Goal: Information Seeking & Learning: Learn about a topic

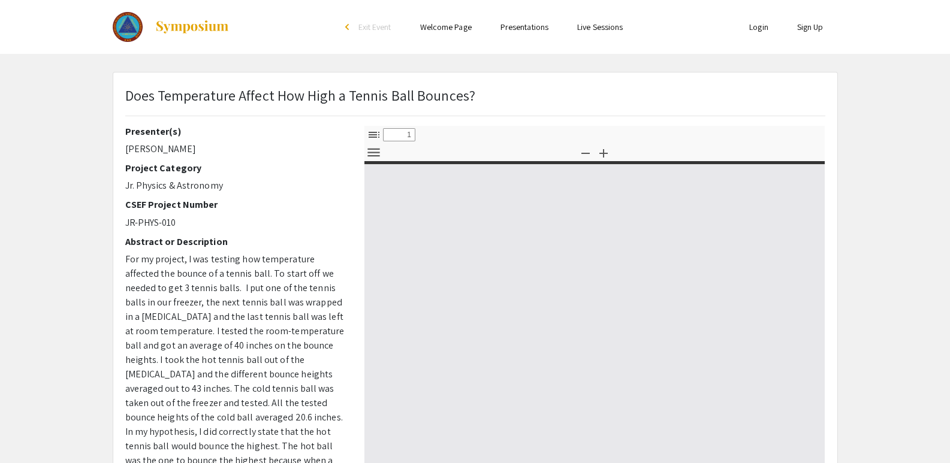
select select "custom"
type input "0"
select select "custom"
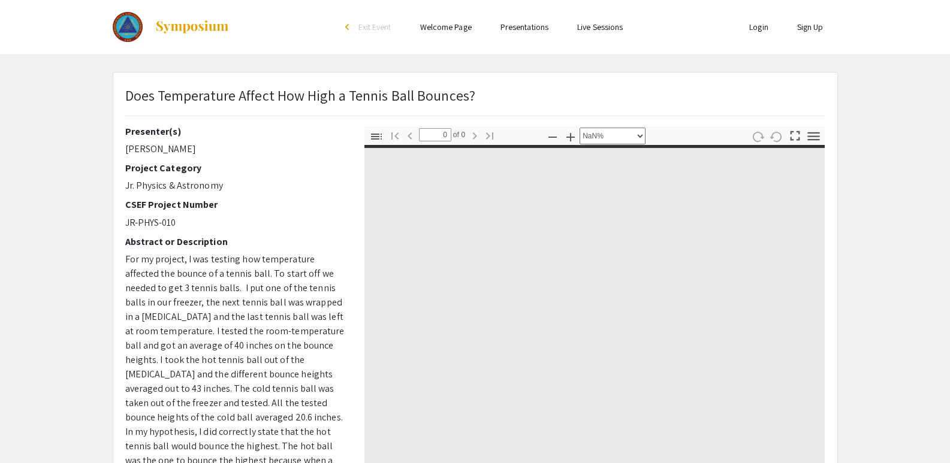
type input "1"
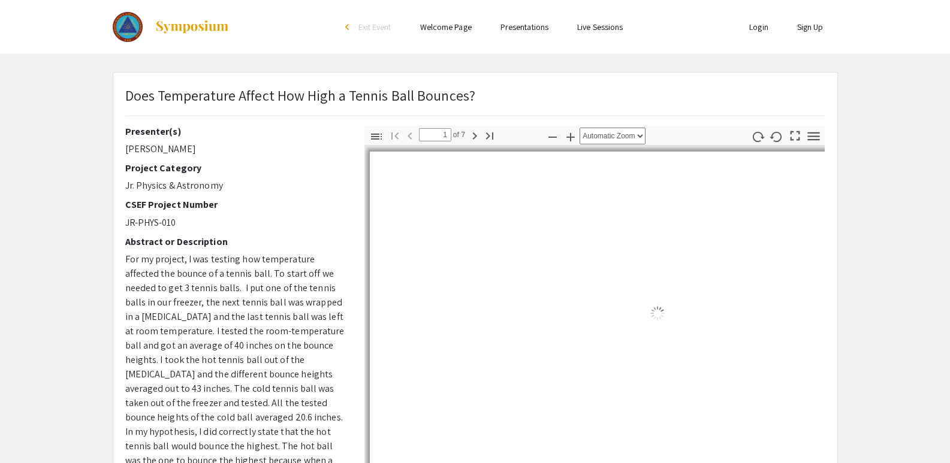
select select "auto"
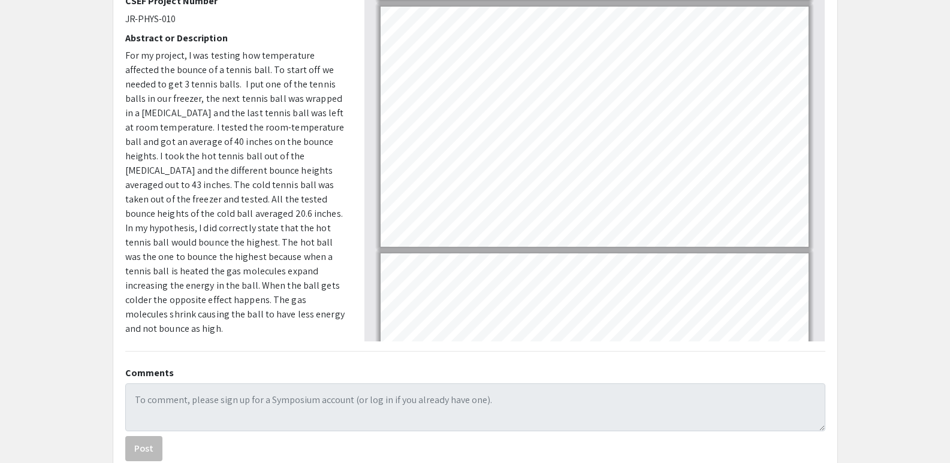
scroll to position [240, 0]
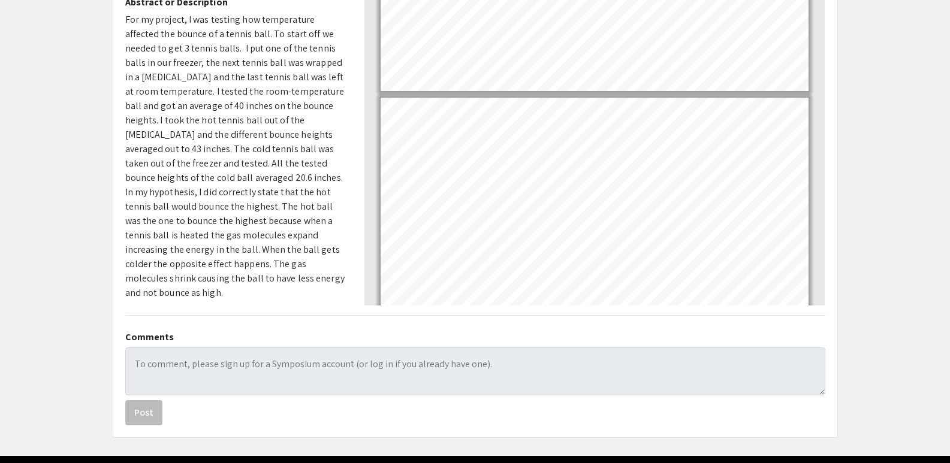
type input "7"
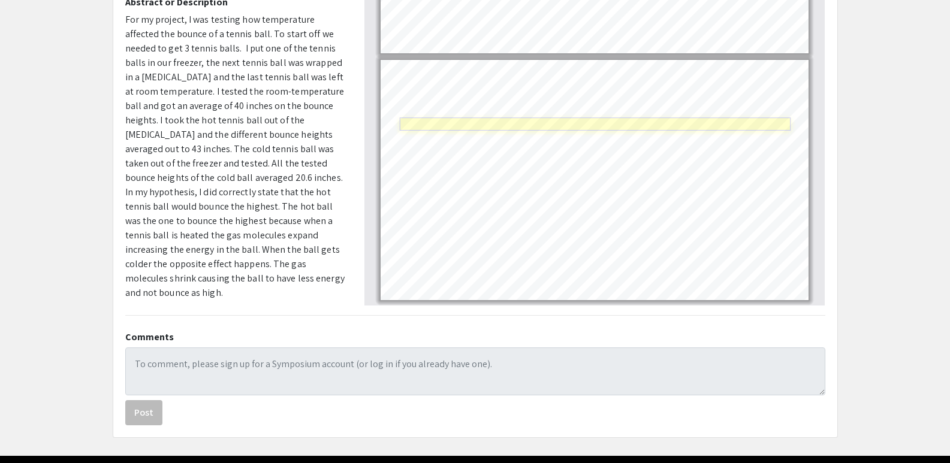
click at [488, 128] on link "Page 7" at bounding box center [595, 124] width 391 height 13
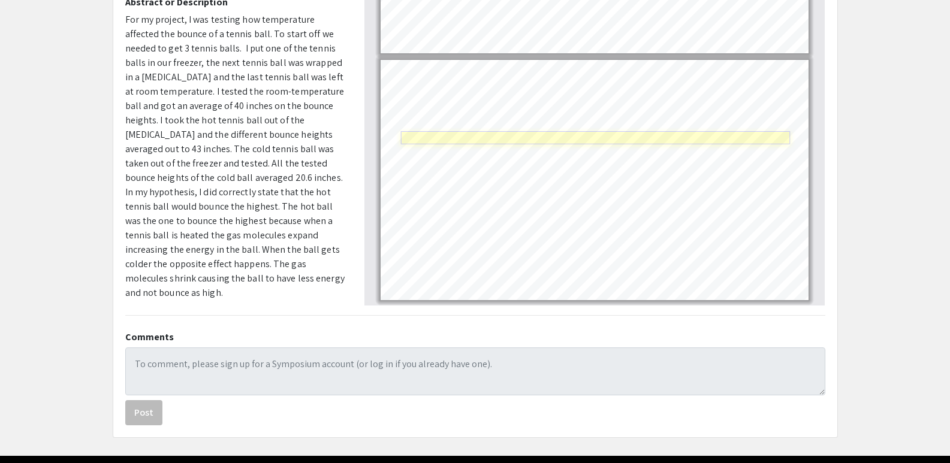
click at [463, 137] on link "Page 7" at bounding box center [594, 137] width 389 height 13
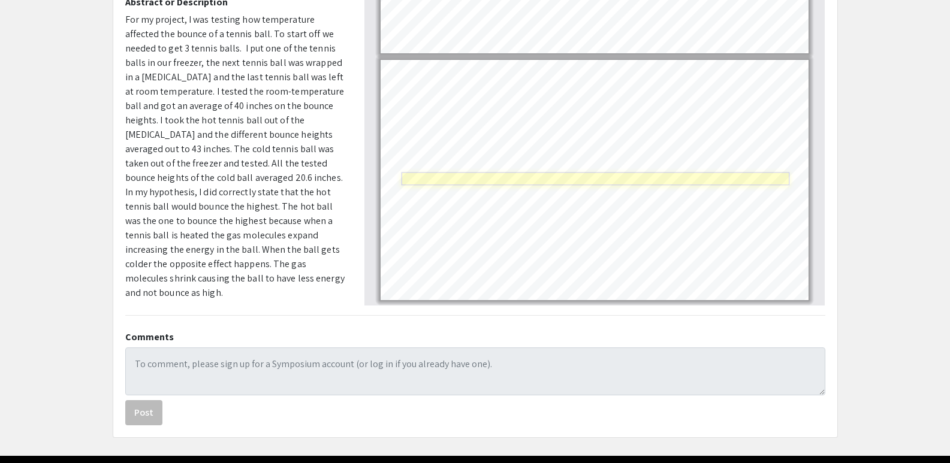
click at [416, 179] on link "Page 7" at bounding box center [595, 179] width 388 height 13
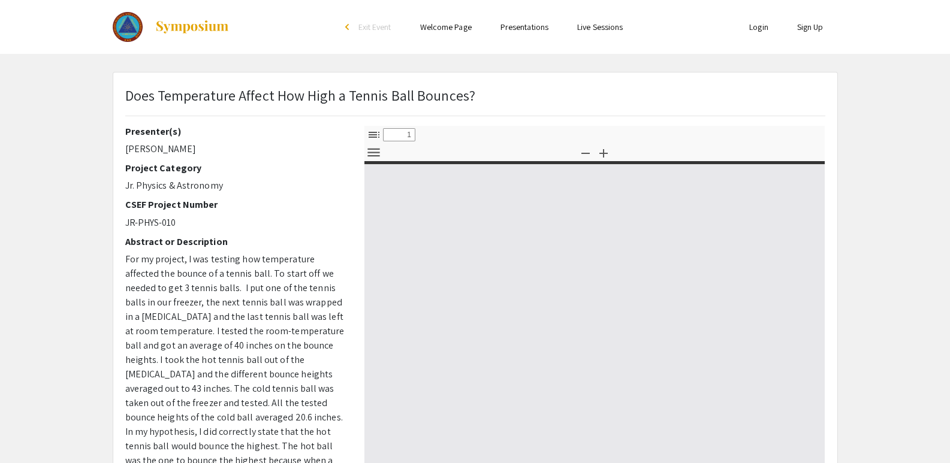
select select "custom"
type input "0"
select select "custom"
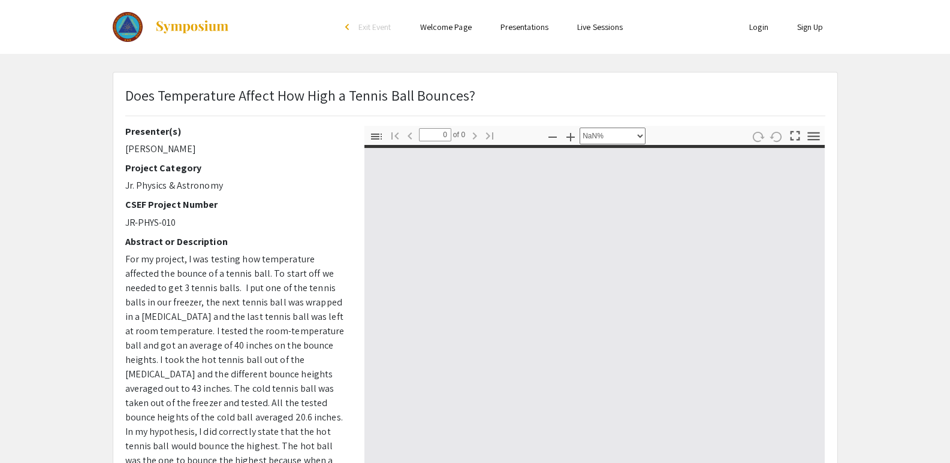
type input "1"
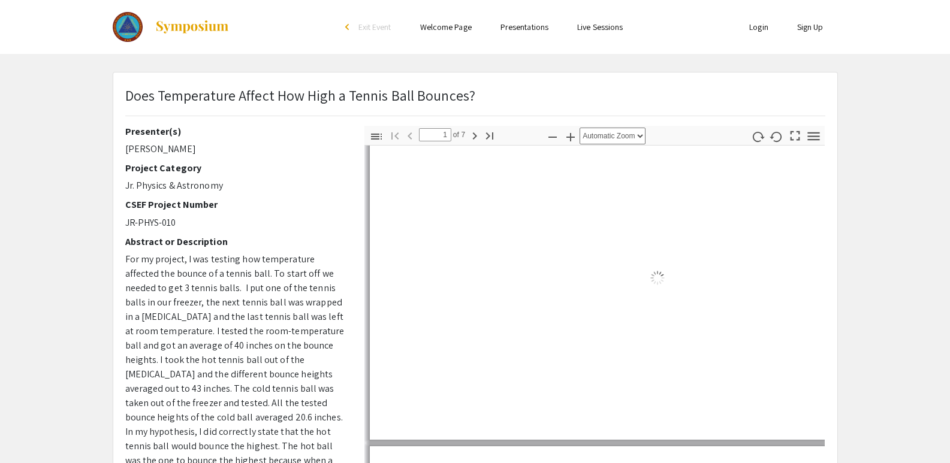
select select "auto"
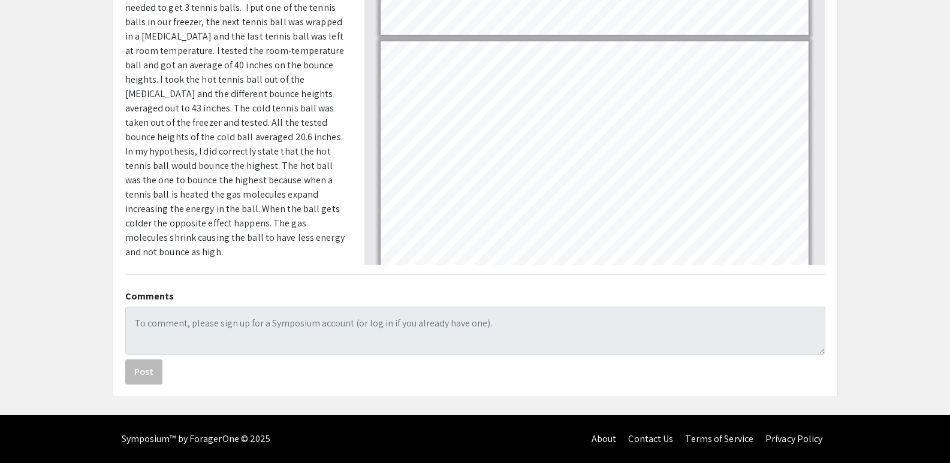
scroll to position [1334, 0]
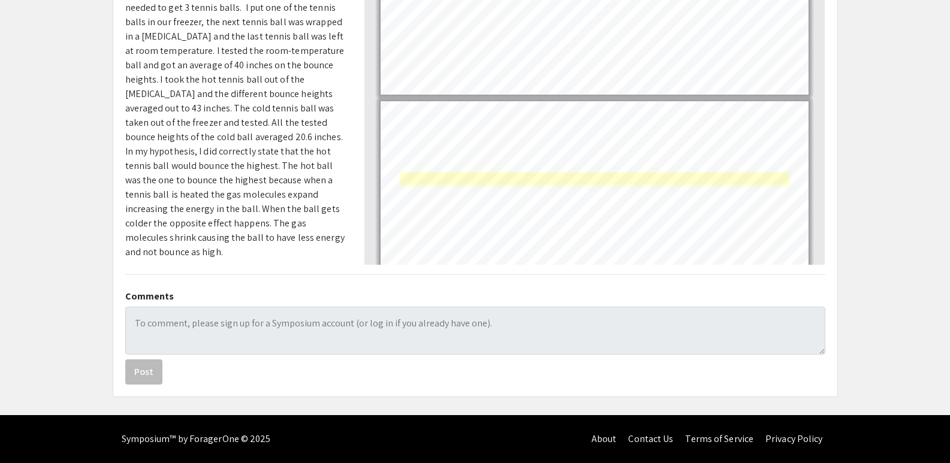
type input "7"
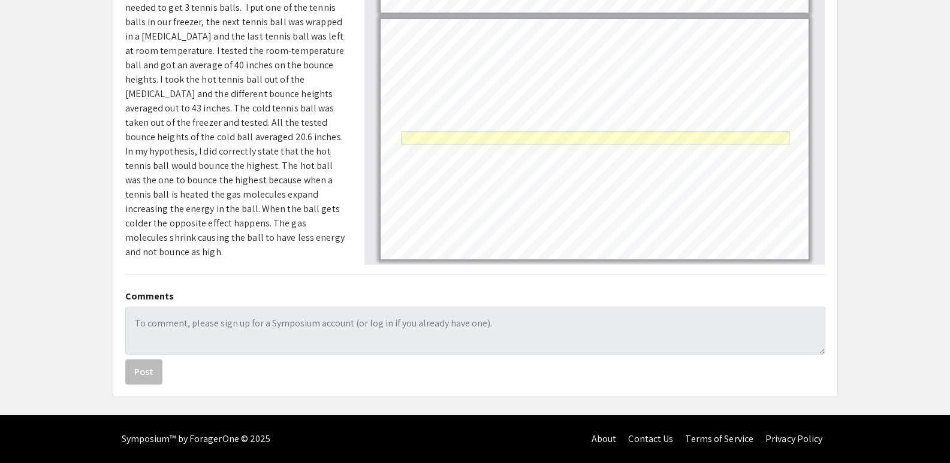
click at [678, 134] on link "Page 7" at bounding box center [595, 138] width 388 height 13
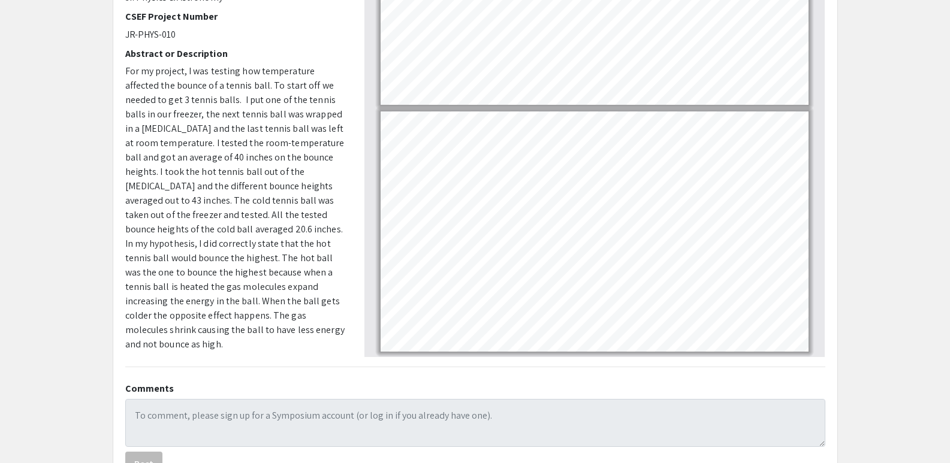
scroll to position [0, 0]
